Goal: Task Accomplishment & Management: Complete application form

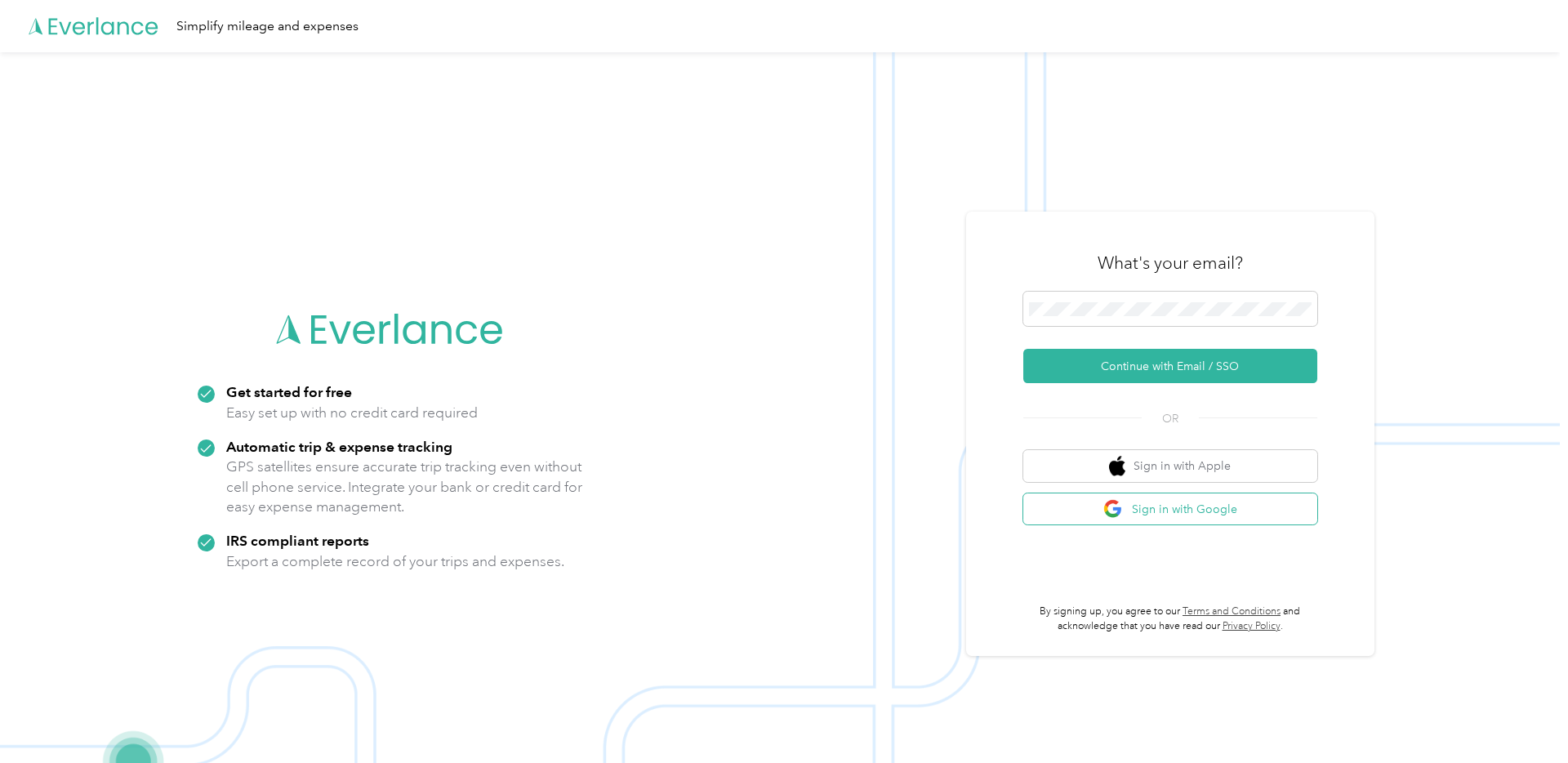
click at [1176, 508] on button "Sign in with Google" at bounding box center [1171, 508] width 294 height 32
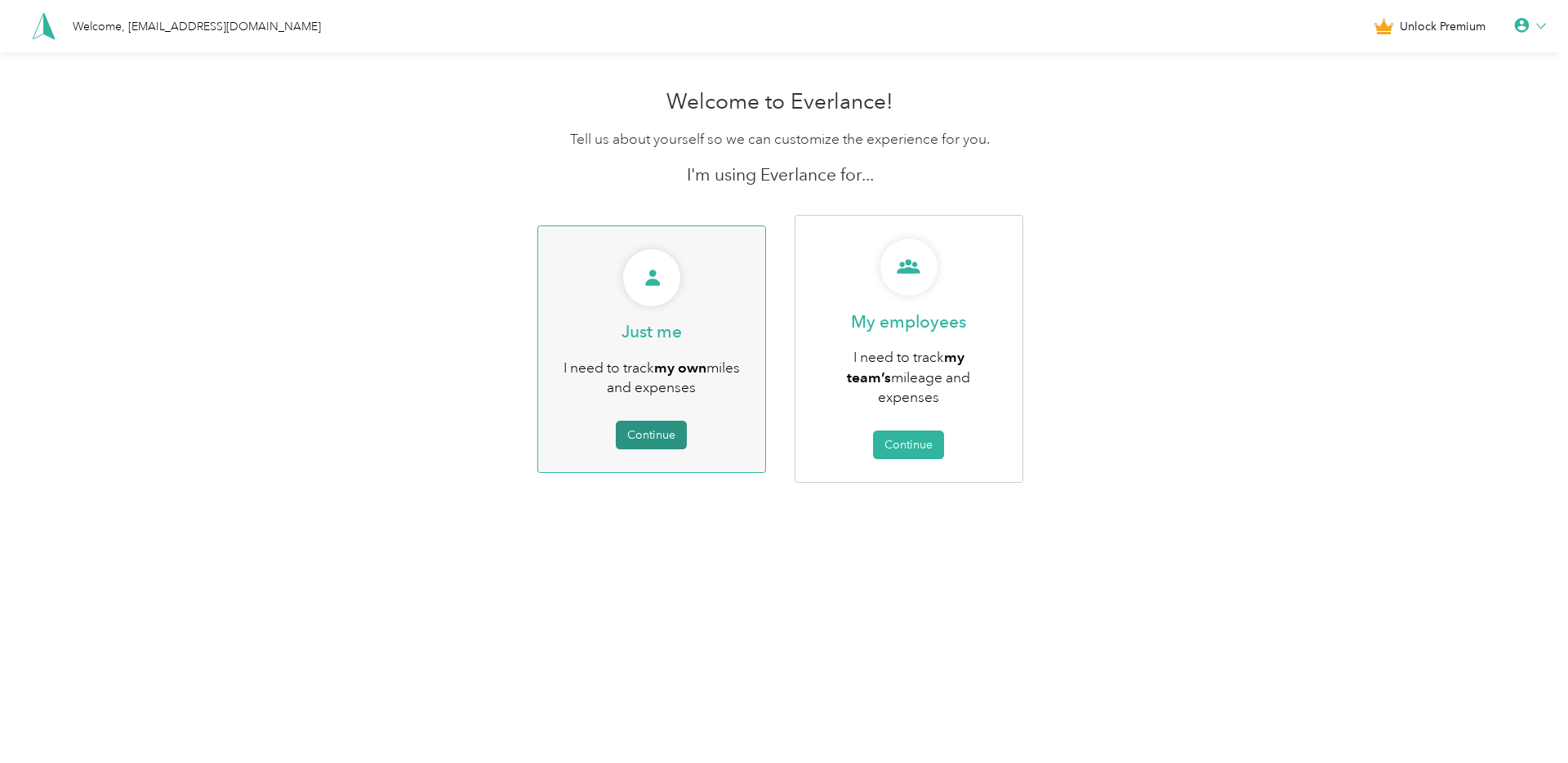
click at [661, 426] on button "Continue" at bounding box center [651, 434] width 71 height 28
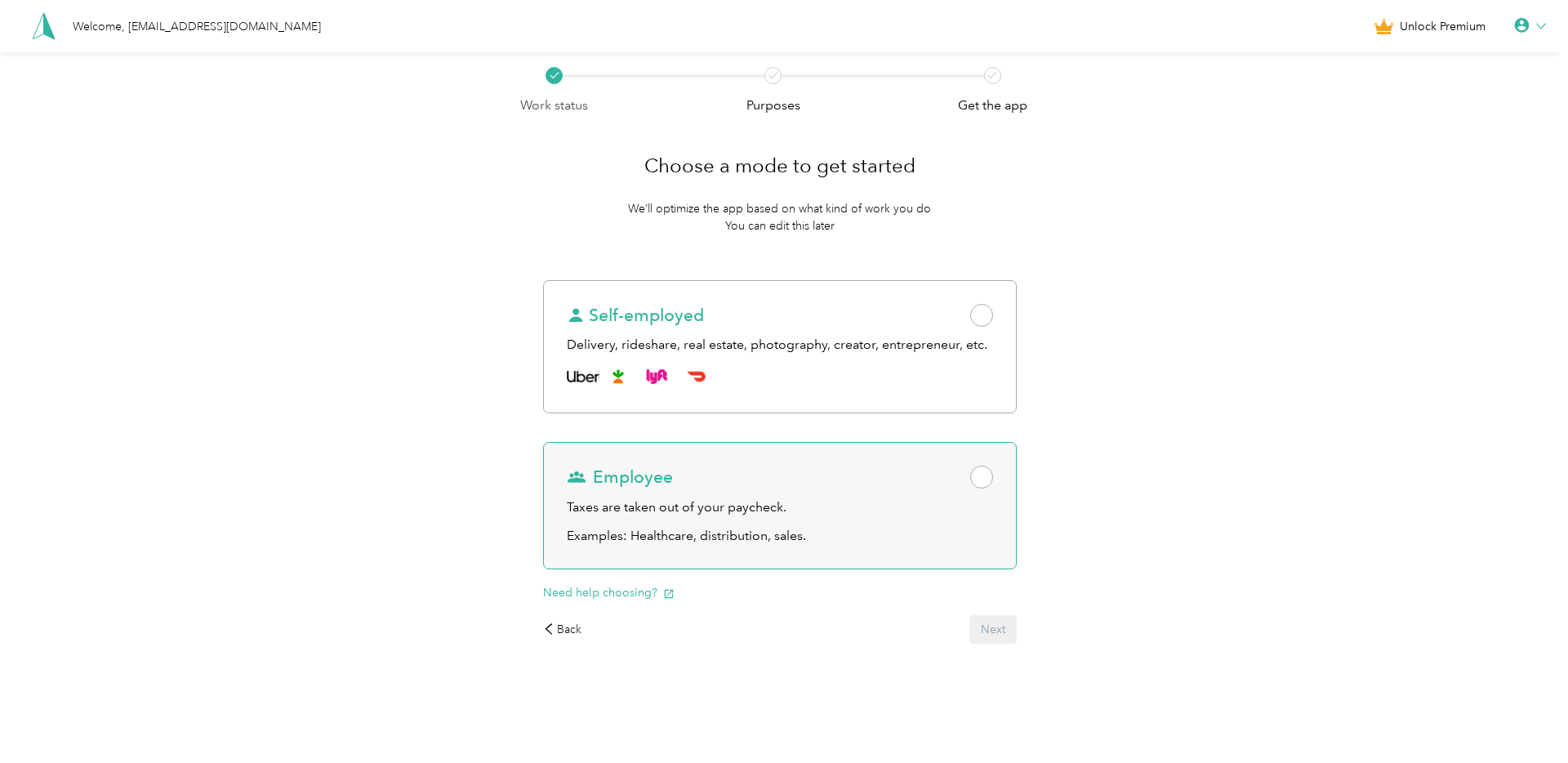
click at [831, 471] on div "Employee" at bounding box center [780, 477] width 427 height 23
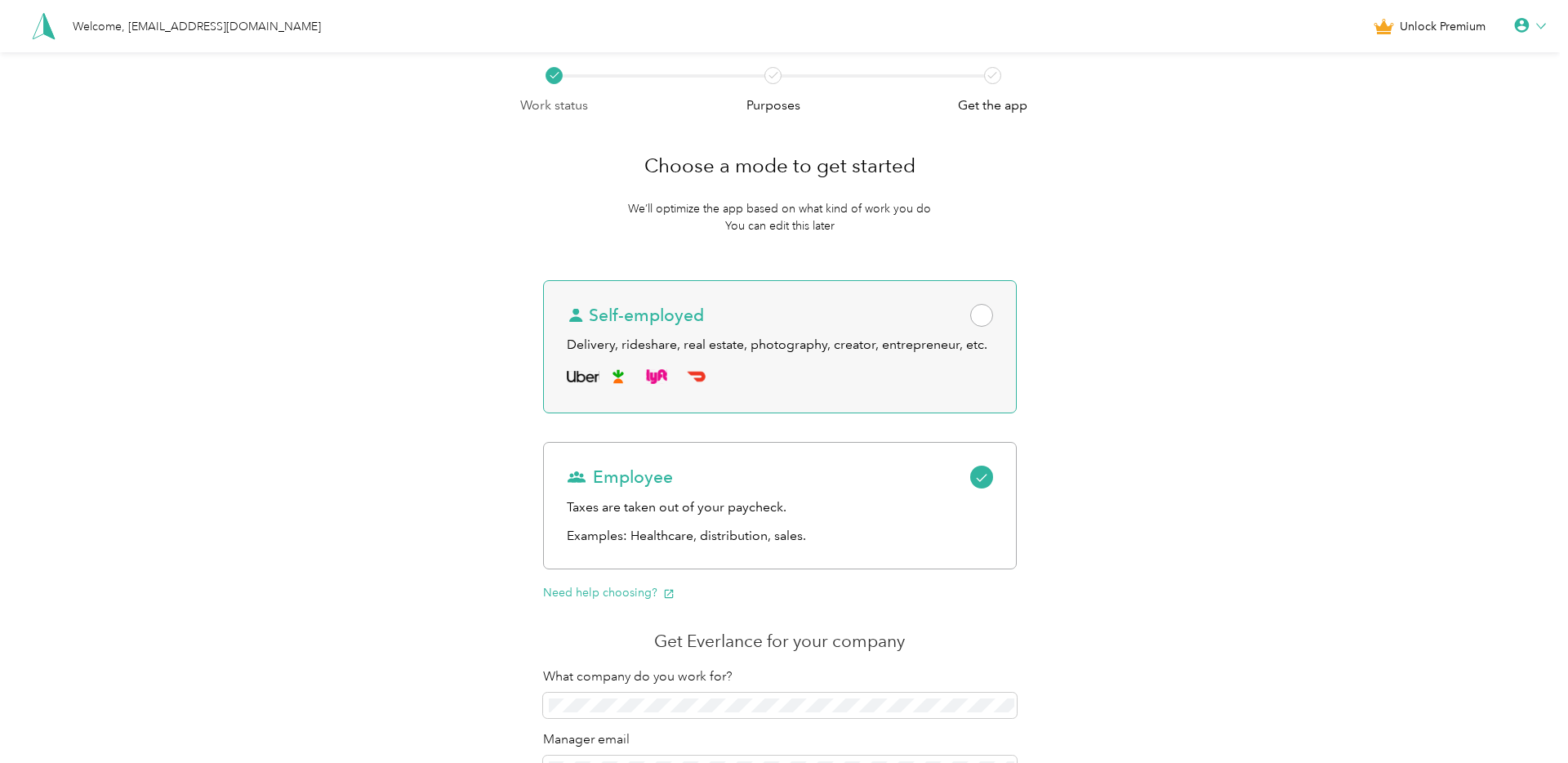
click at [840, 404] on div "Self-employed Delivery, rideshare, real estate, photography, creator, entrepren…" at bounding box center [780, 347] width 474 height 134
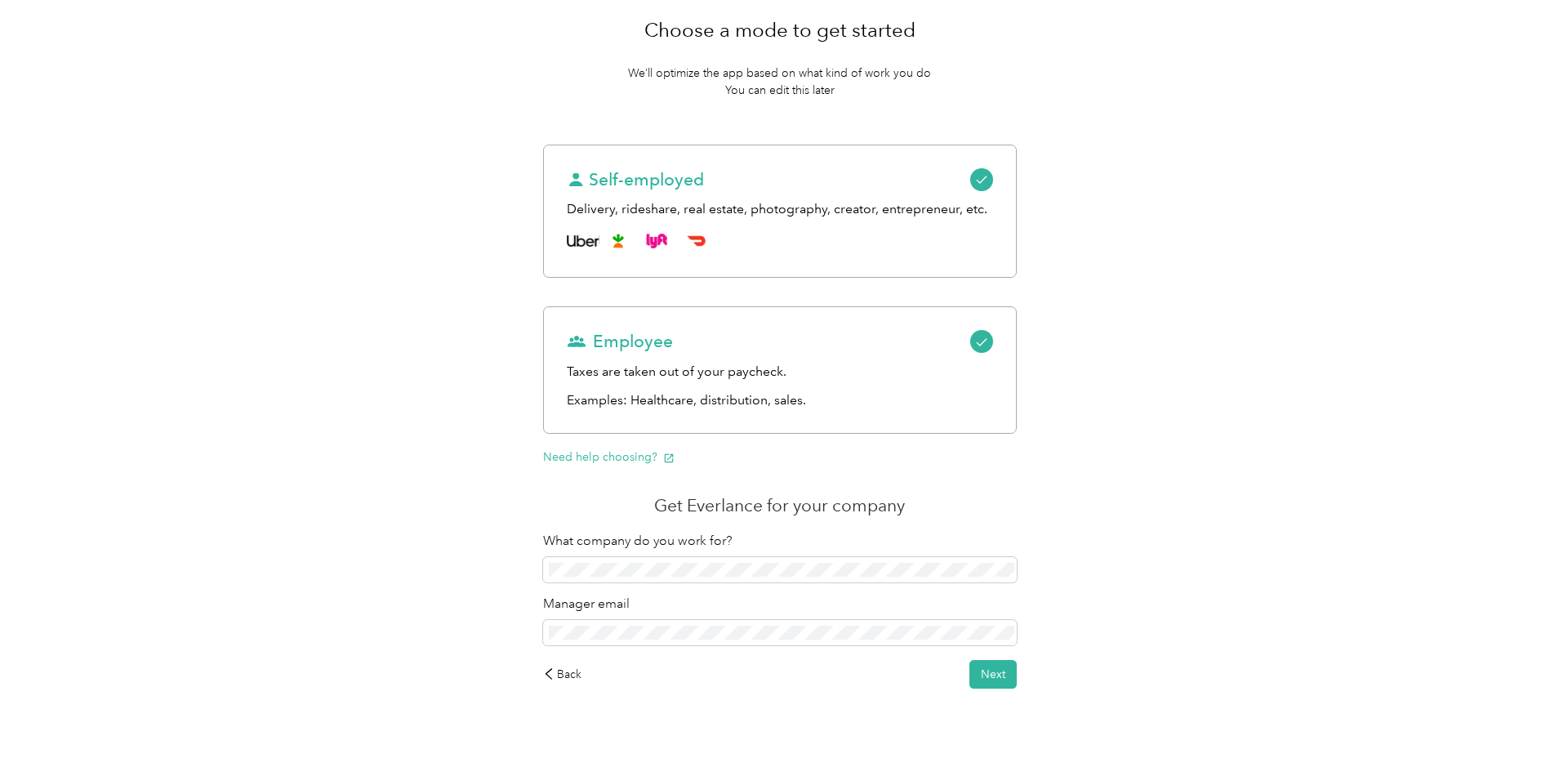
scroll to position [164, 0]
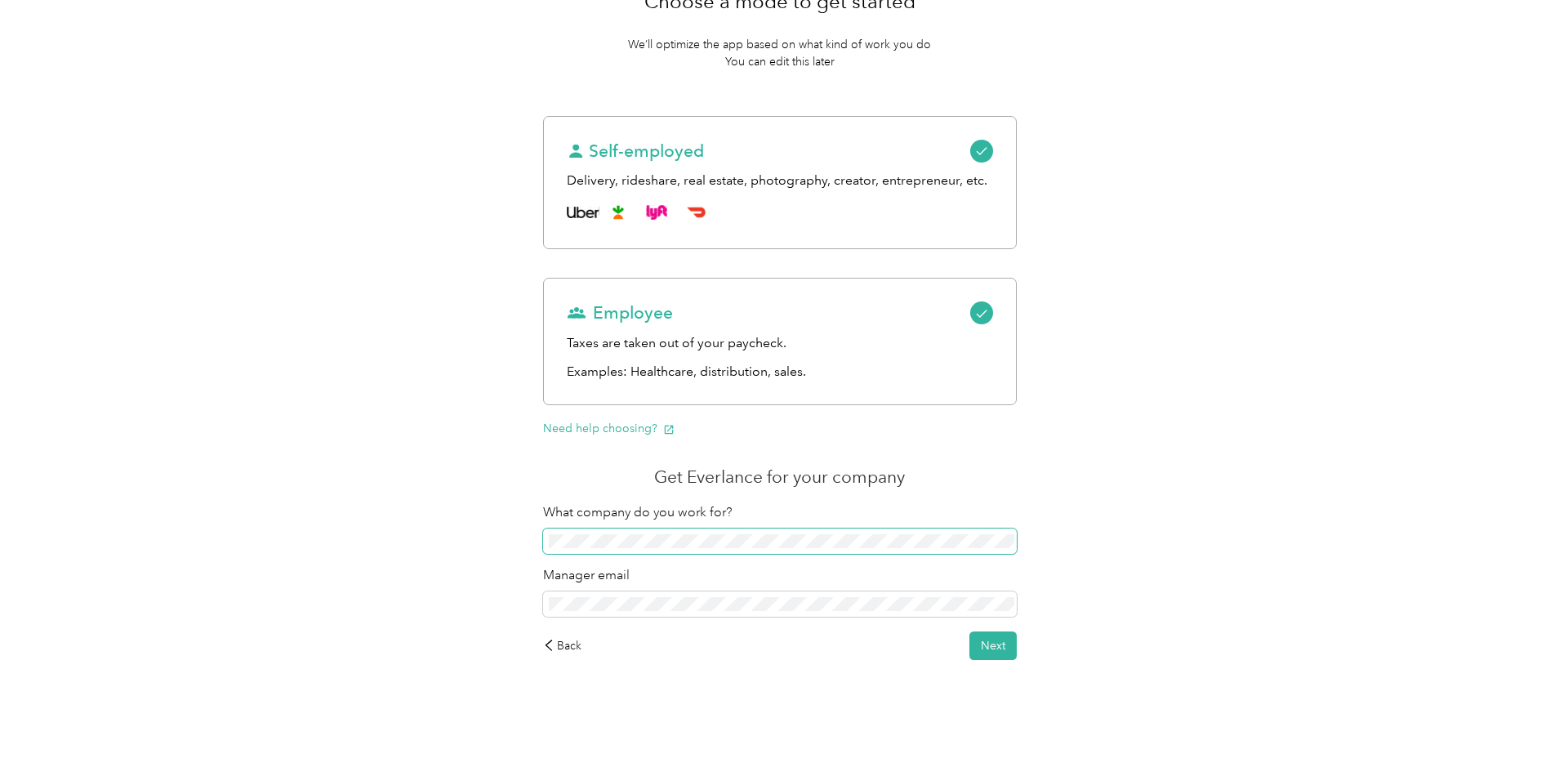
click at [696, 549] on span at bounding box center [780, 541] width 474 height 26
click at [649, 639] on div "Back Next" at bounding box center [780, 645] width 474 height 28
click at [996, 650] on button "Next" at bounding box center [993, 645] width 47 height 28
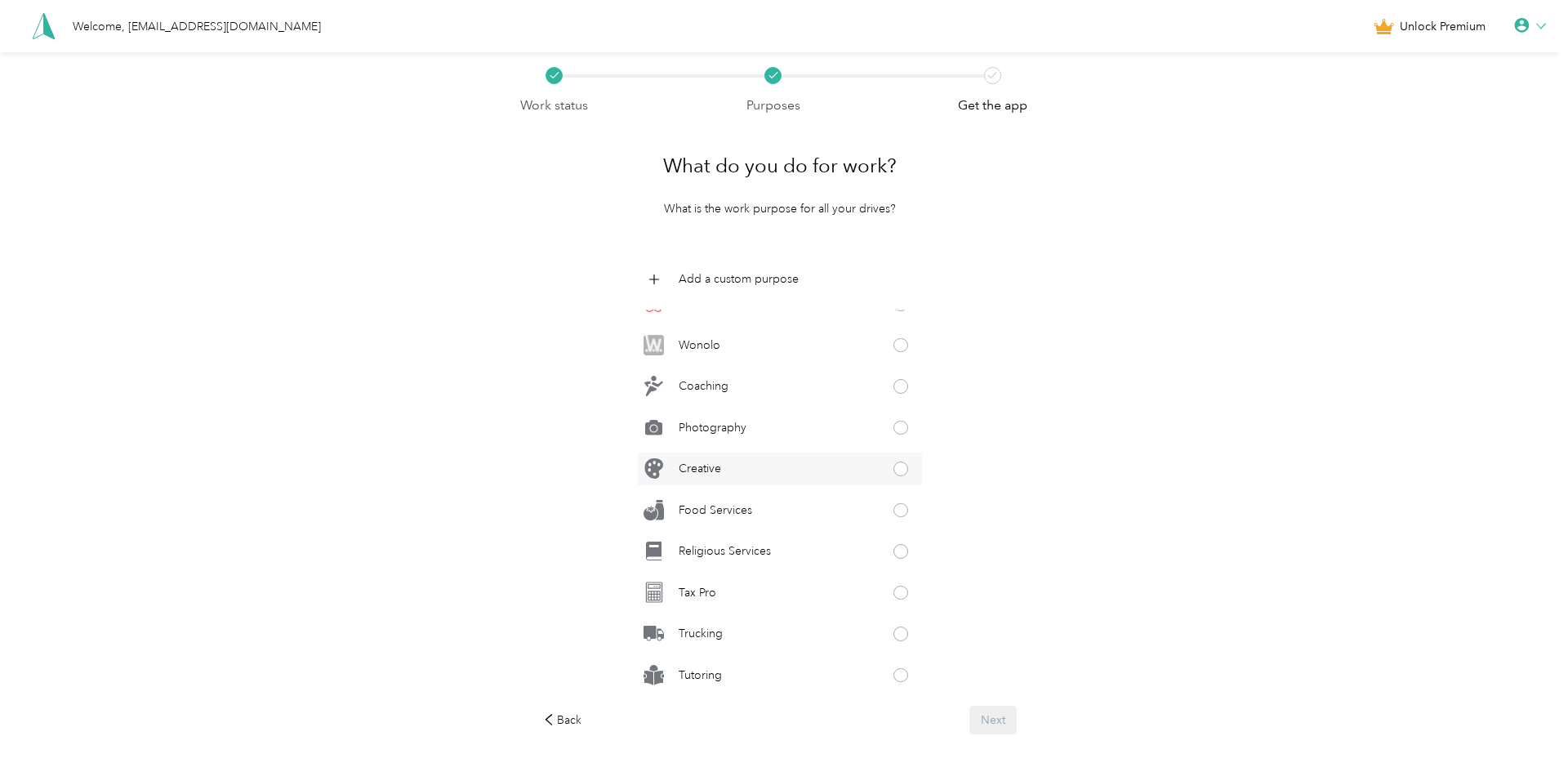
scroll to position [74, 0]
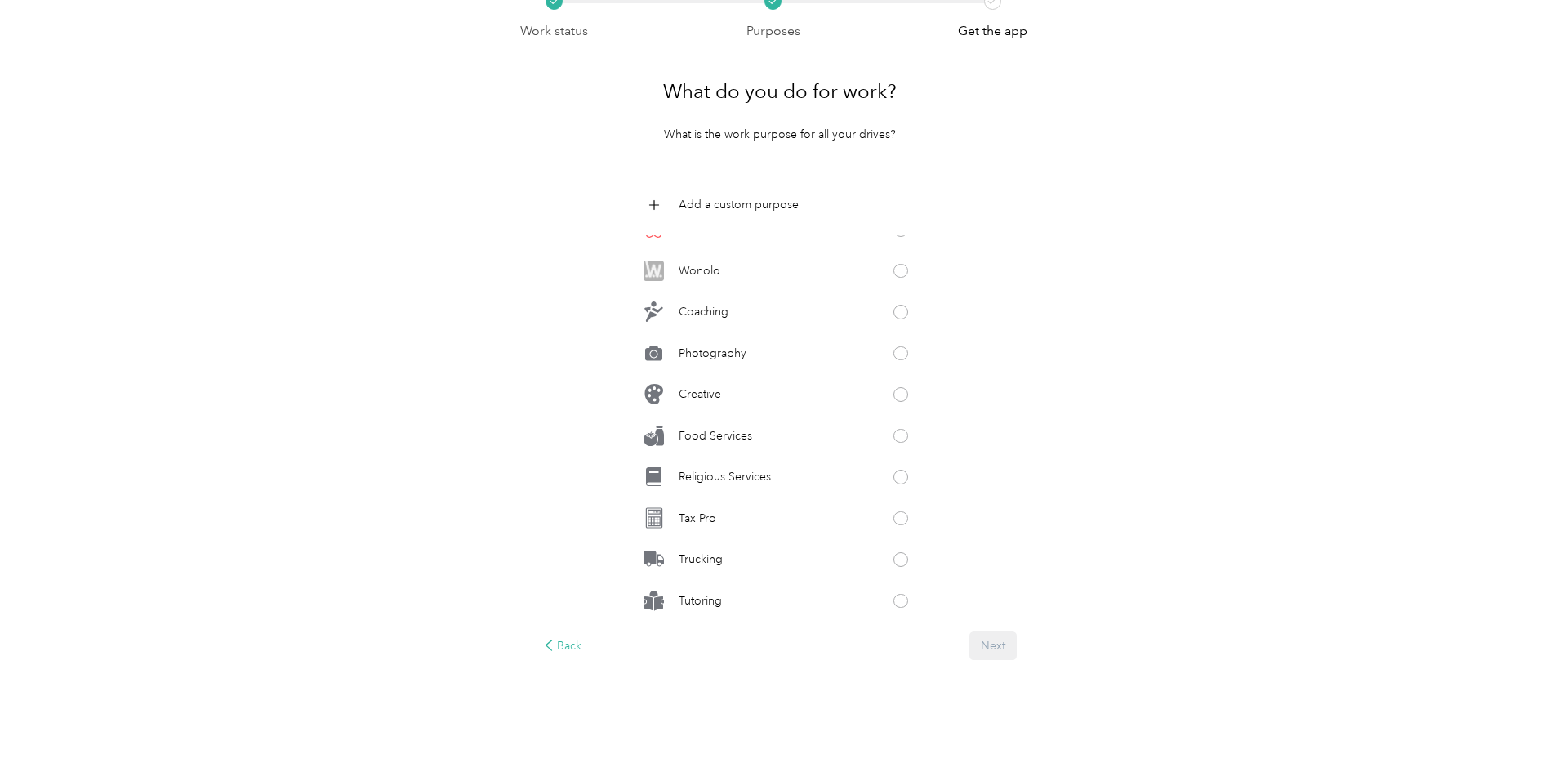
click at [580, 652] on div "Back" at bounding box center [563, 646] width 39 height 17
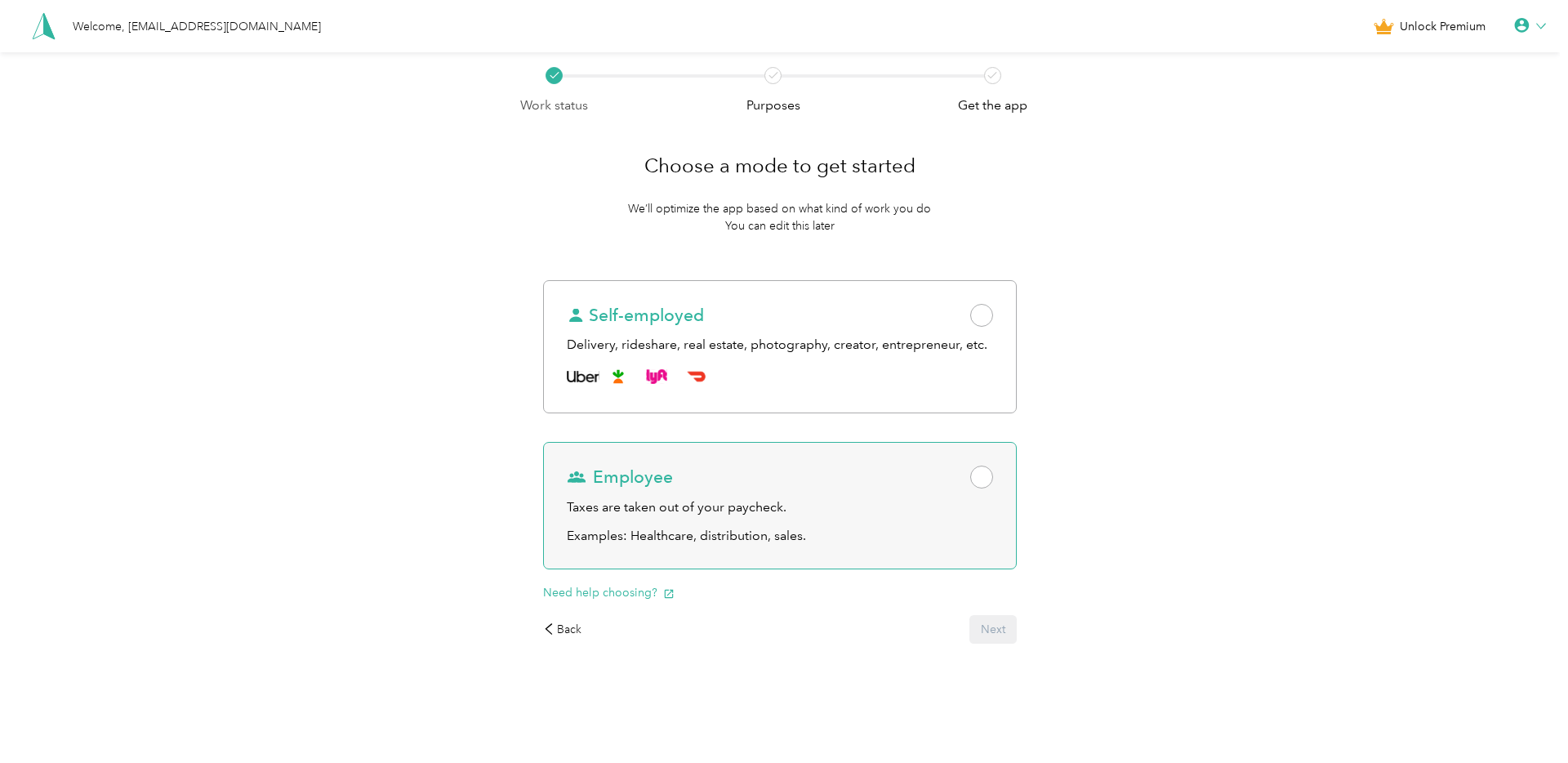
click at [782, 461] on div "Employee Taxes are taken out of your paycheck. Examples: Healthcare, distributi…" at bounding box center [780, 505] width 474 height 127
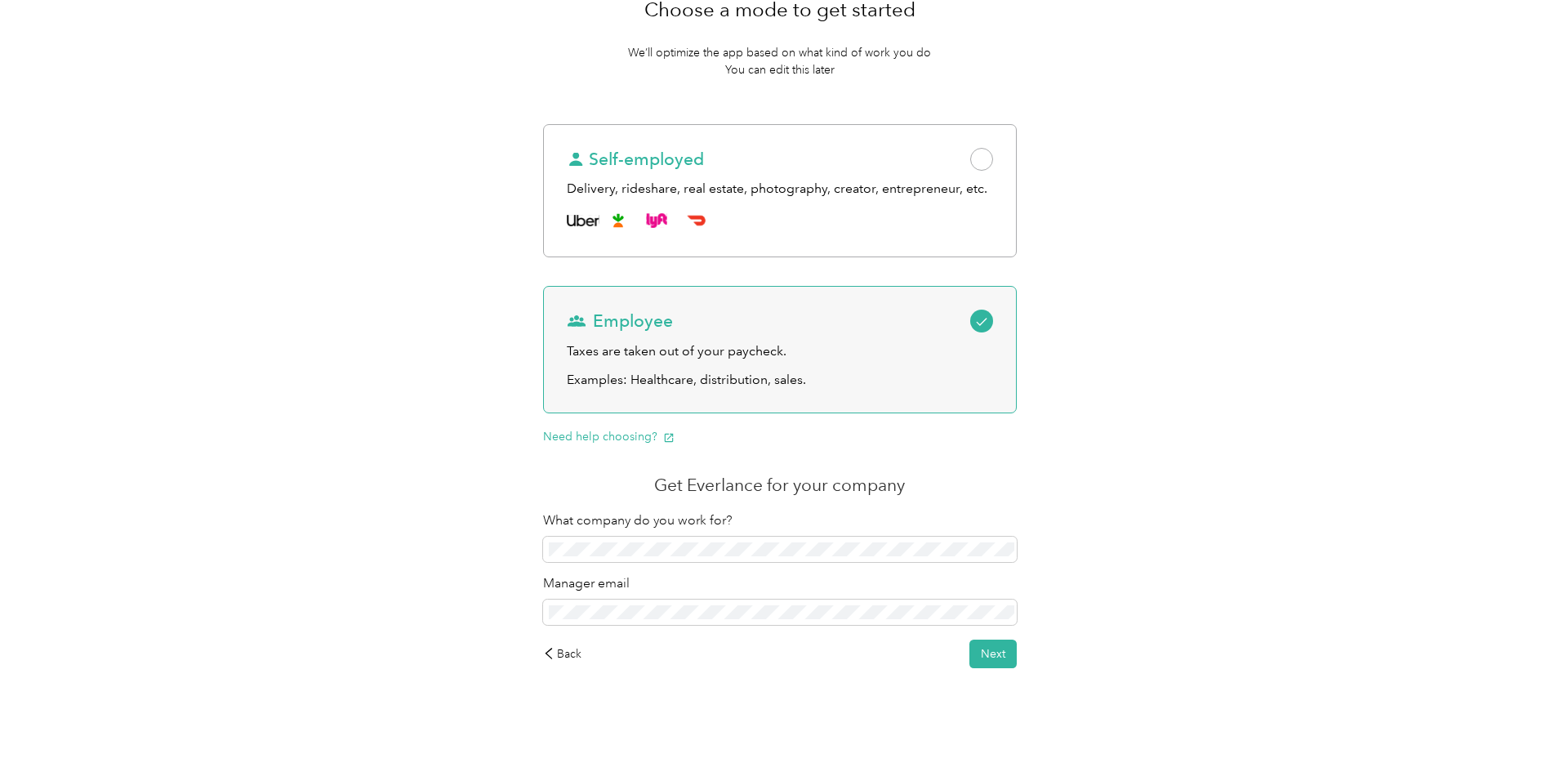
scroll to position [164, 0]
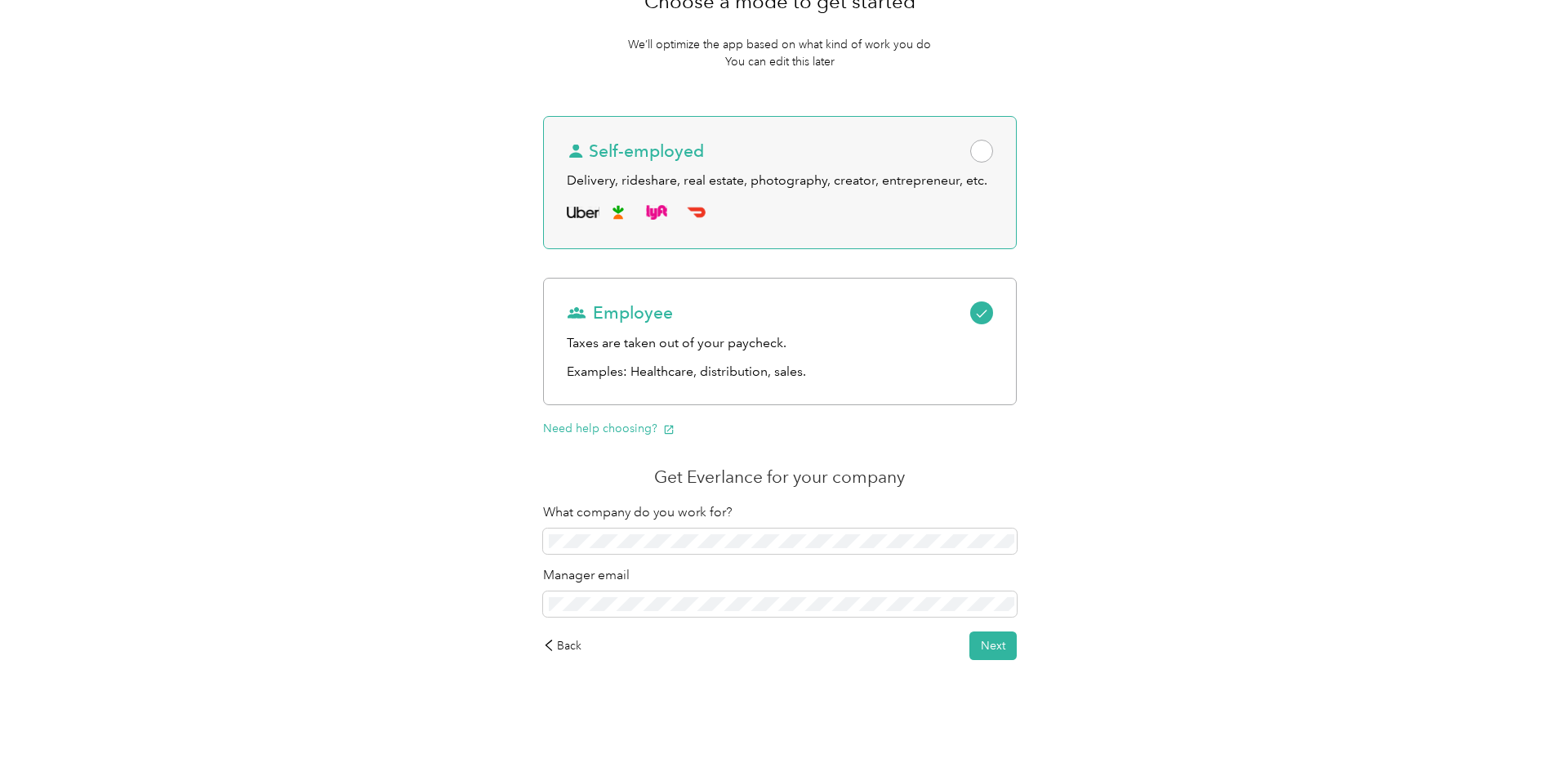
click at [807, 194] on div "Self-employed Delivery, rideshare, real estate, photography, creator, entrepren…" at bounding box center [780, 183] width 474 height 134
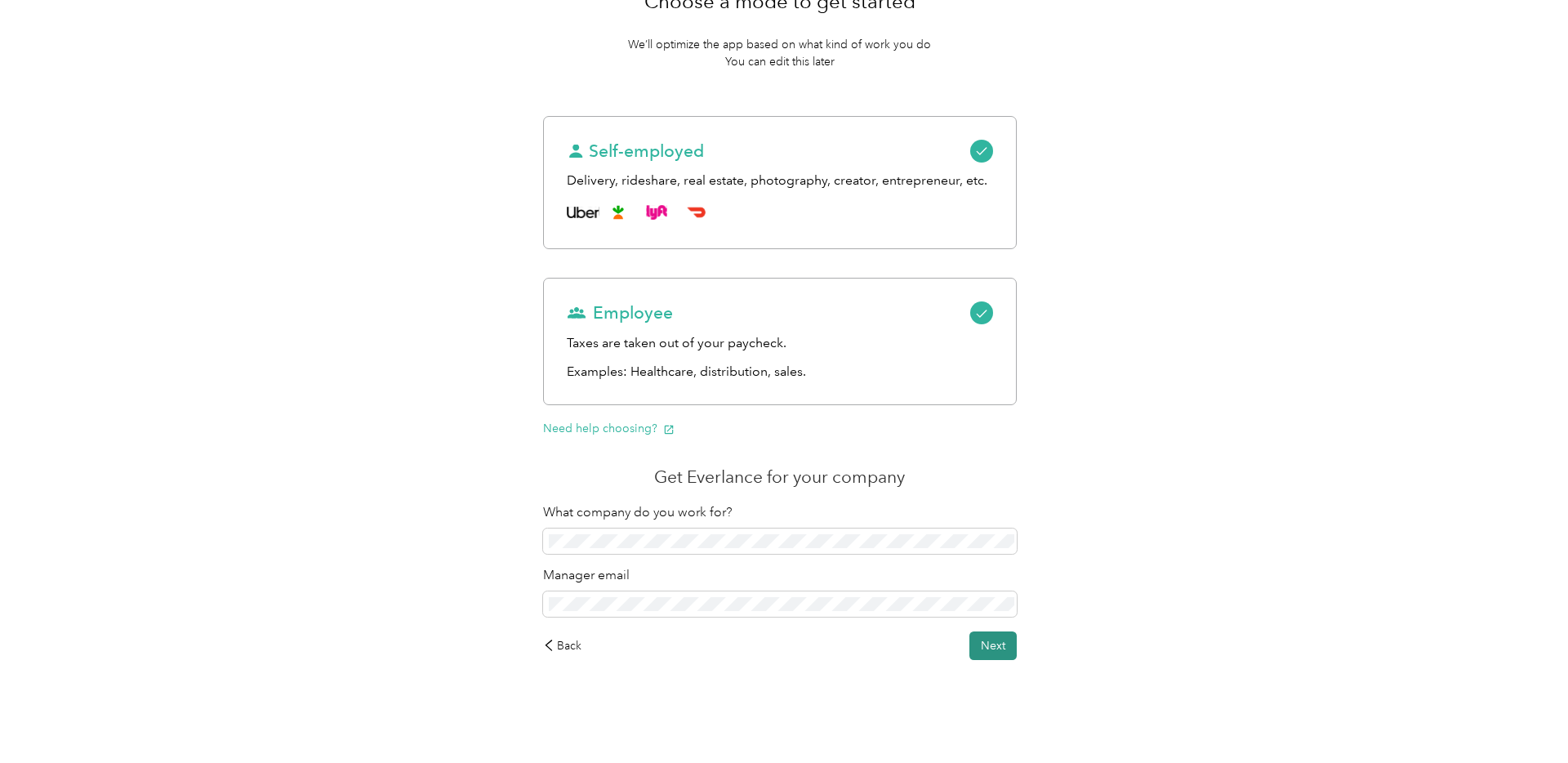
click at [1001, 643] on button "Next" at bounding box center [993, 645] width 47 height 28
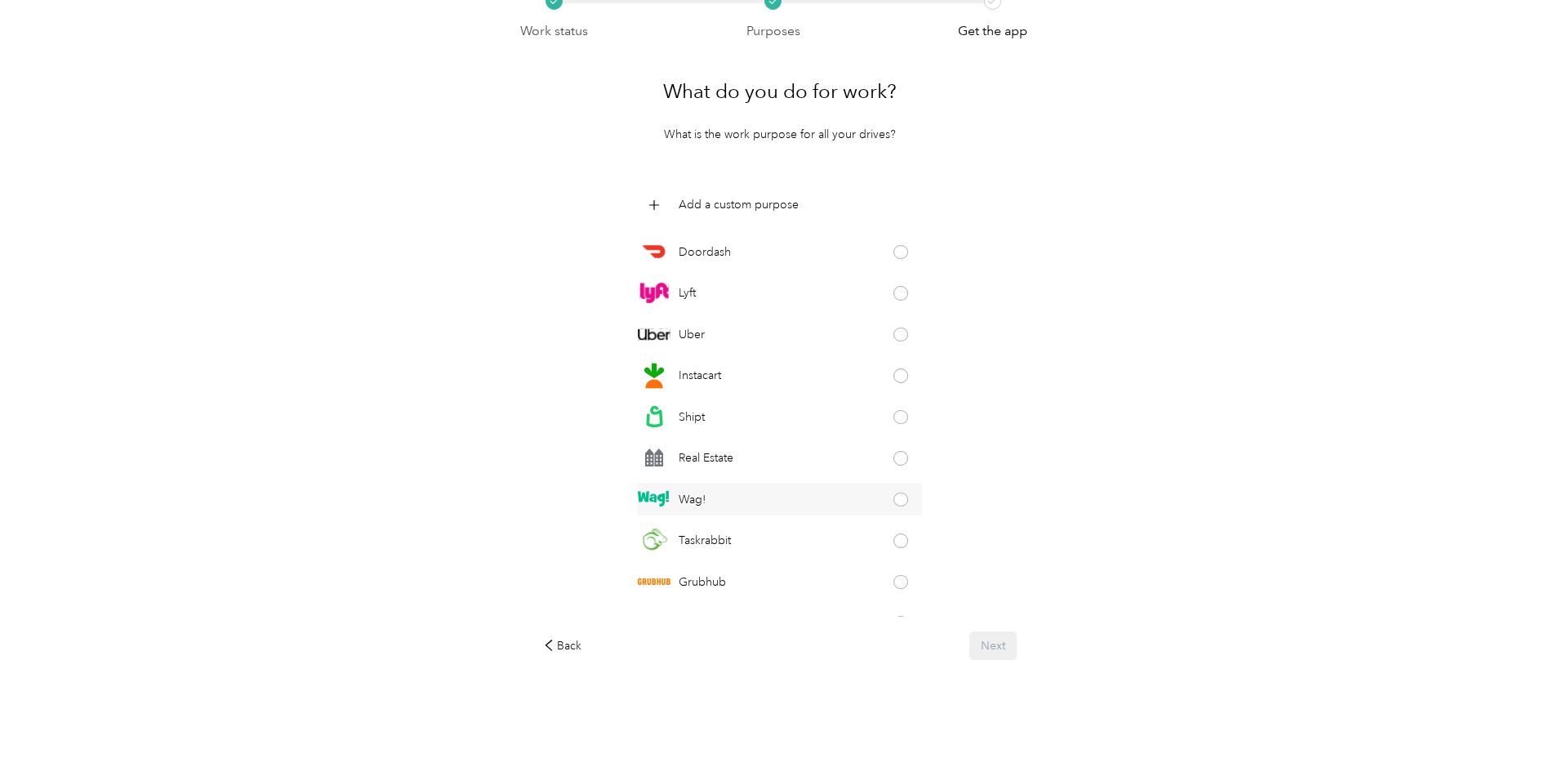
scroll to position [724, 0]
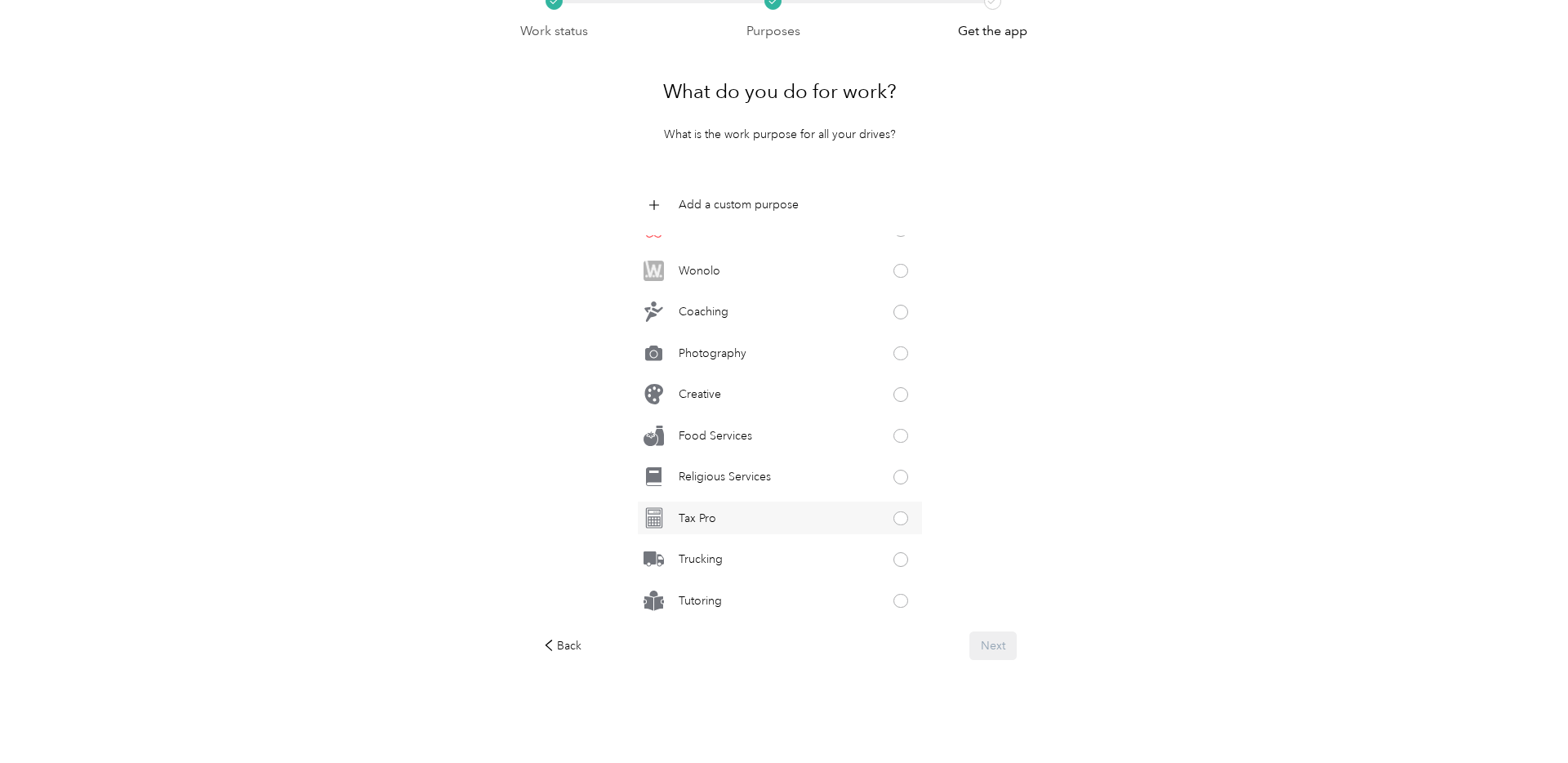
click at [765, 512] on div "Tax Pro" at bounding box center [780, 518] width 285 height 32
click at [988, 655] on button "Next" at bounding box center [993, 645] width 47 height 28
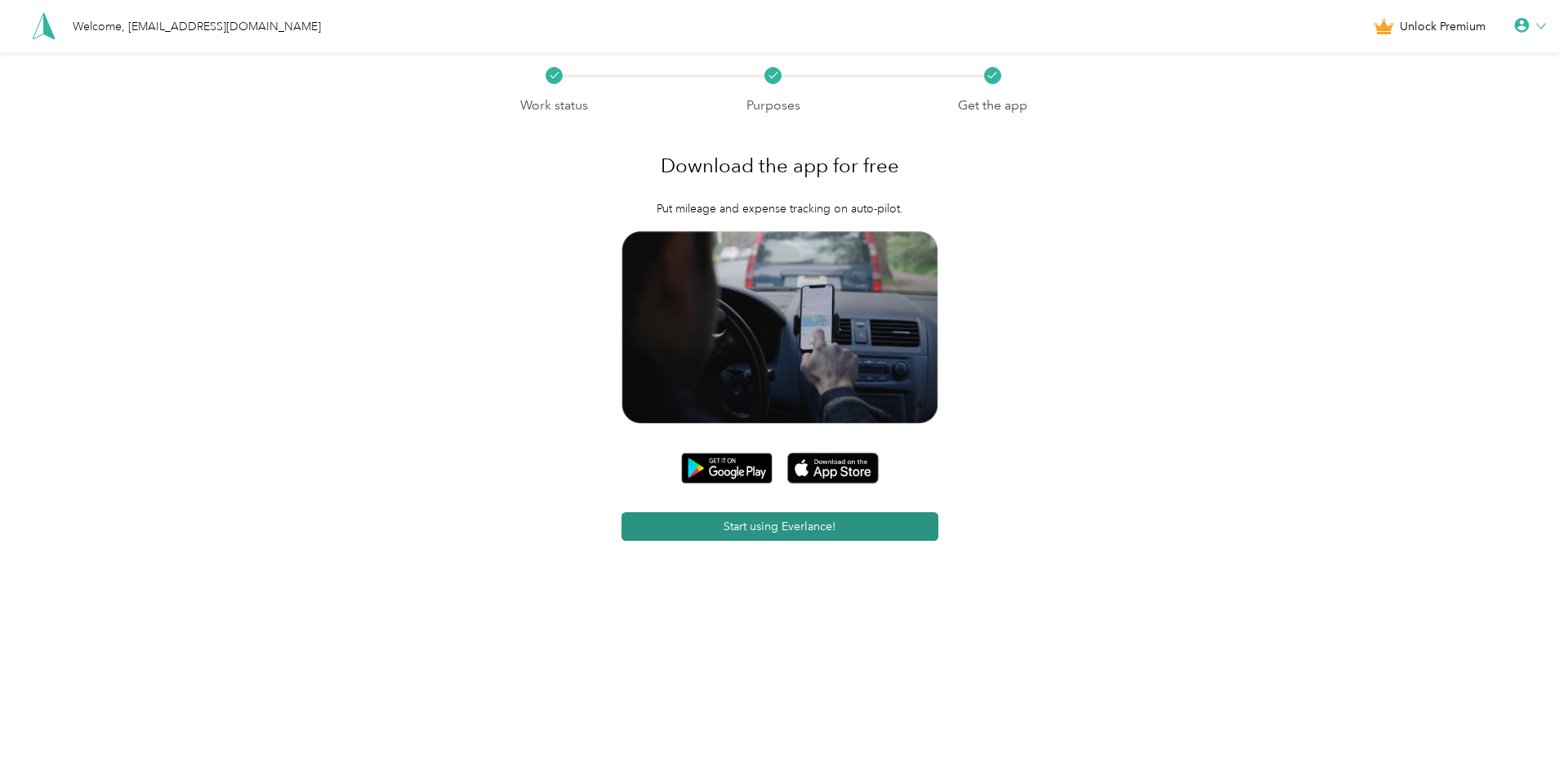
click at [870, 528] on button "Start using Everlance!" at bounding box center [779, 525] width 316 height 28
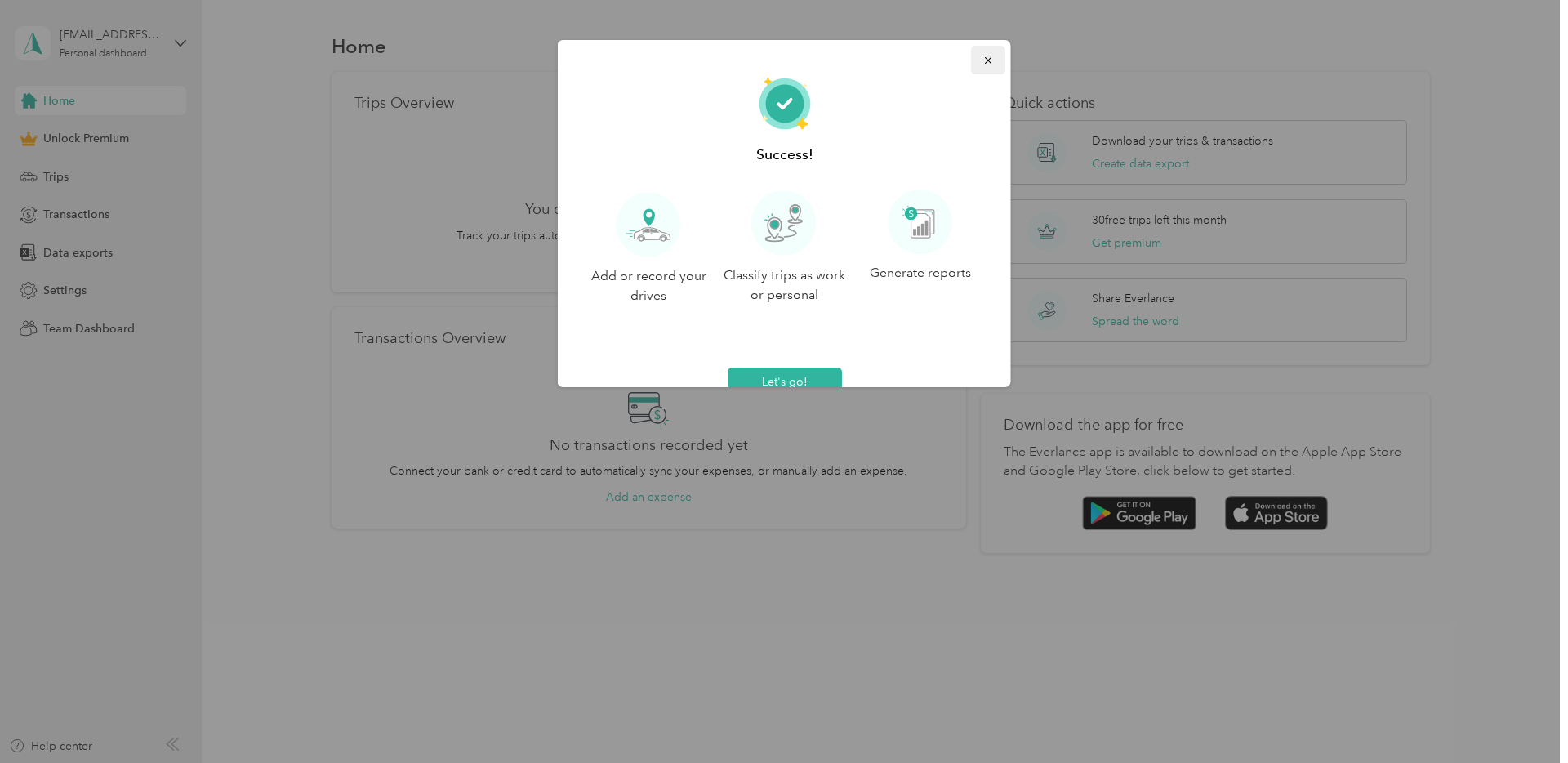
click at [978, 57] on button "button" at bounding box center [989, 60] width 34 height 28
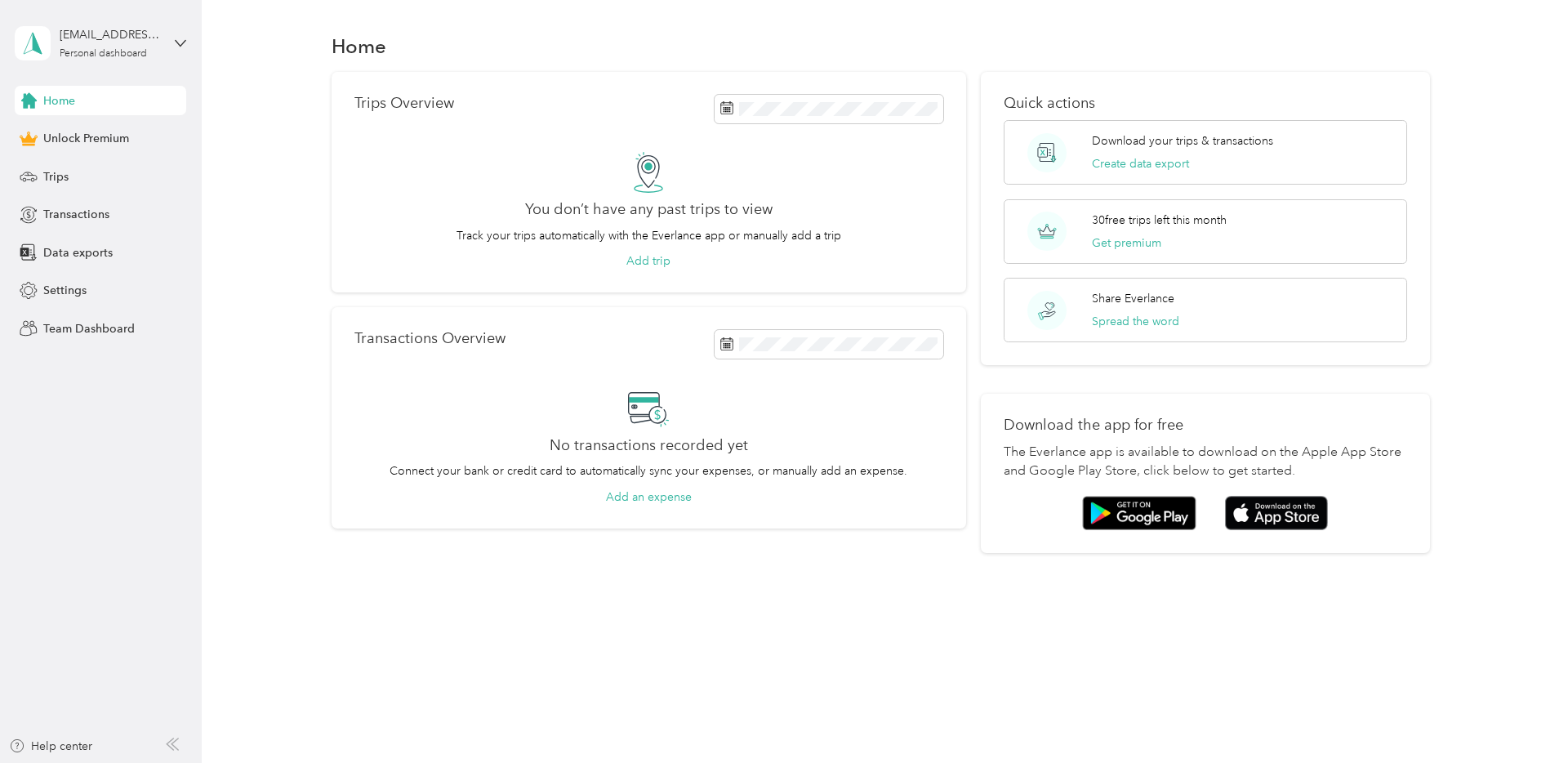
click at [167, 49] on div "[EMAIL_ADDRESS][DOMAIN_NAME] Personal dashboard" at bounding box center [100, 43] width 172 height 57
click at [173, 44] on div "[EMAIL_ADDRESS][DOMAIN_NAME] Personal dashboard" at bounding box center [100, 43] width 172 height 57
click at [90, 286] on div "Settings" at bounding box center [100, 291] width 172 height 29
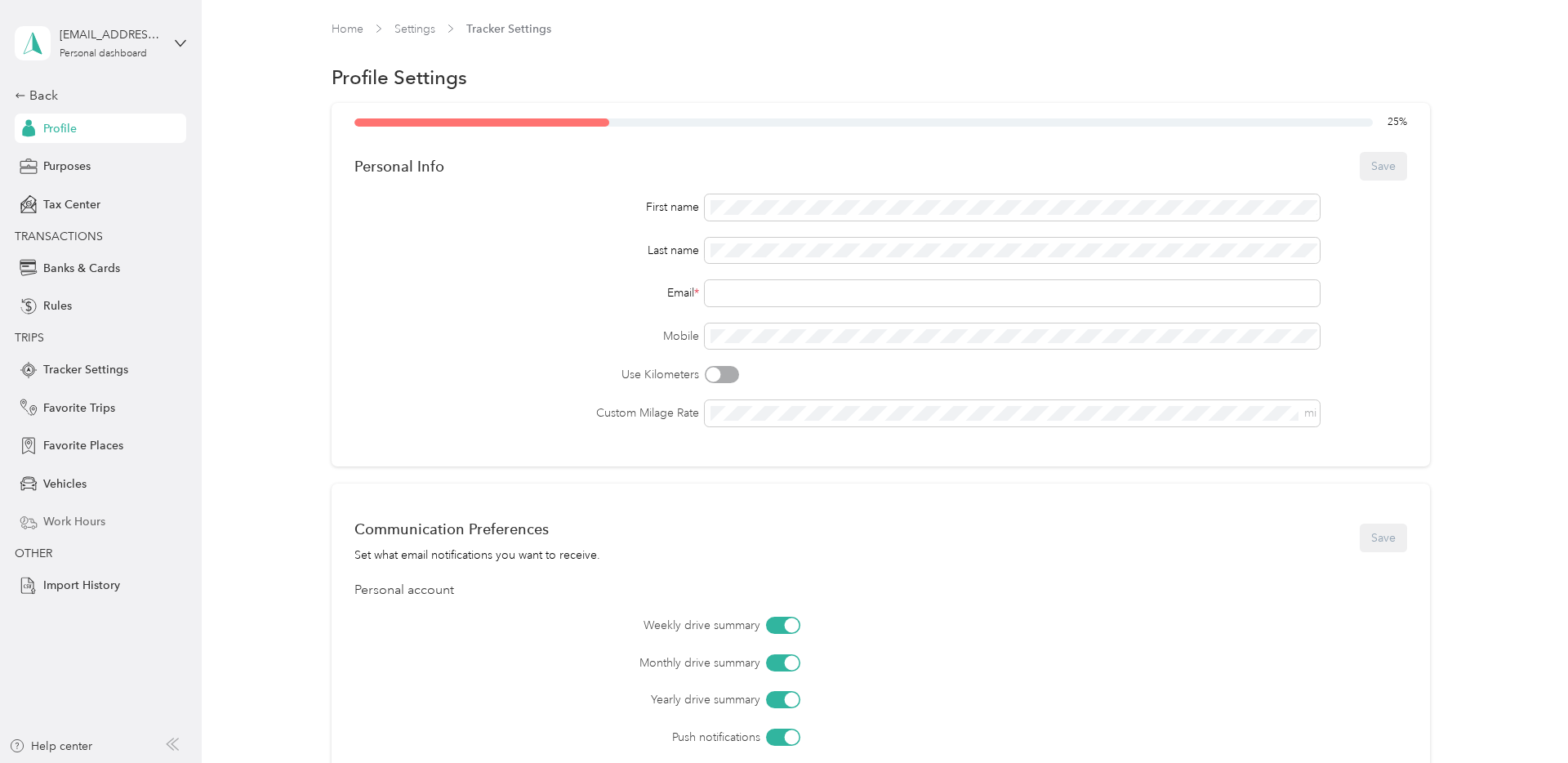
click at [128, 522] on div "Work Hours" at bounding box center [100, 522] width 172 height 29
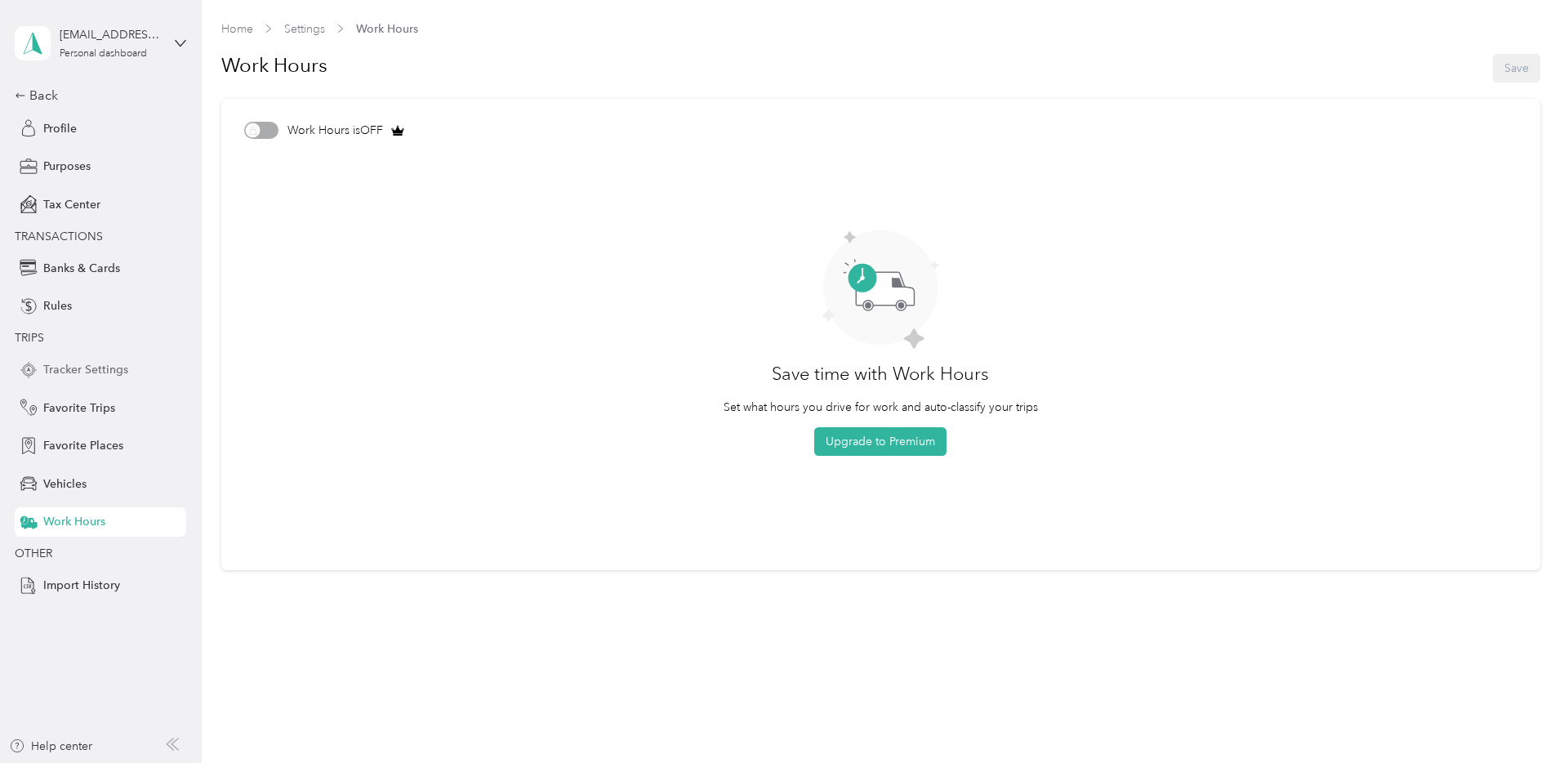
click at [107, 375] on span "Tracker Settings" at bounding box center [85, 369] width 85 height 17
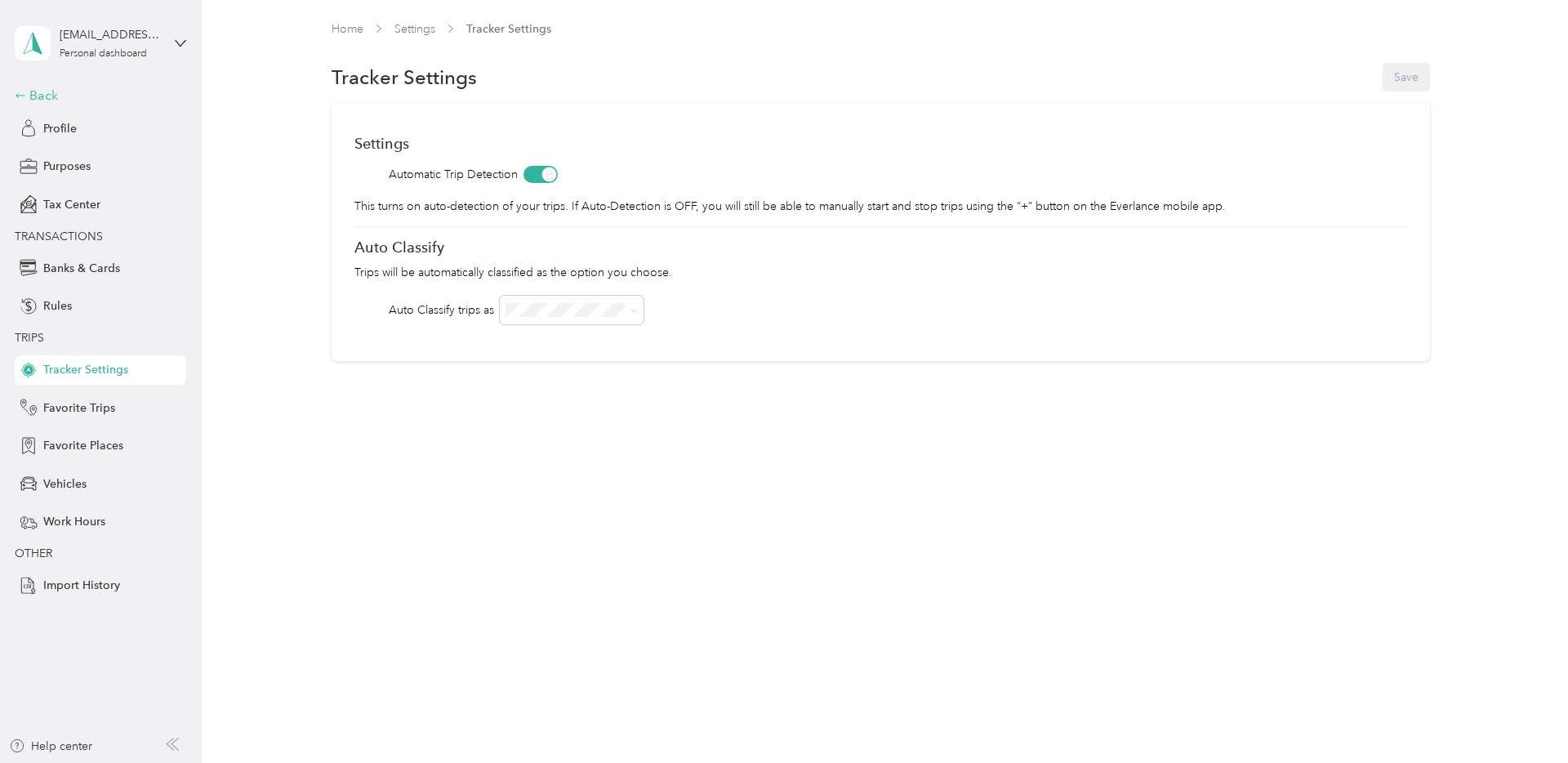
click at [52, 101] on div "Back" at bounding box center [96, 95] width 163 height 20
